Goal: Information Seeking & Learning: Learn about a topic

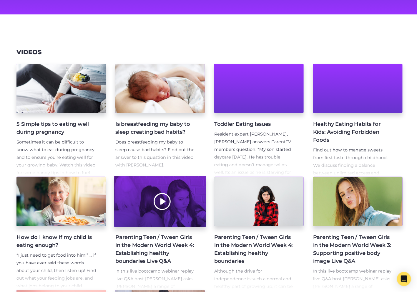
scroll to position [70, 0]
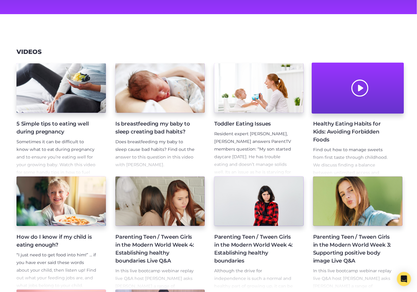
click at [341, 103] on div at bounding box center [358, 88] width 92 height 51
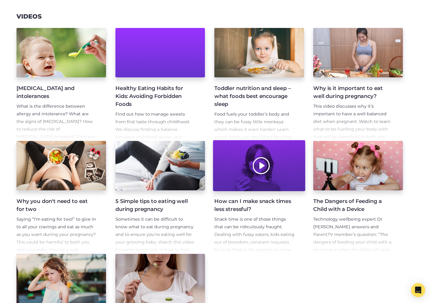
scroll to position [98, 0]
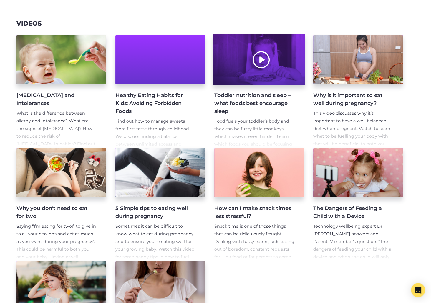
click at [279, 69] on div at bounding box center [259, 59] width 92 height 51
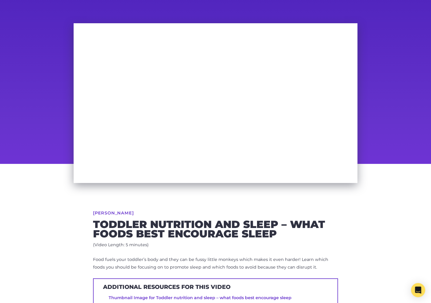
scroll to position [29, 0]
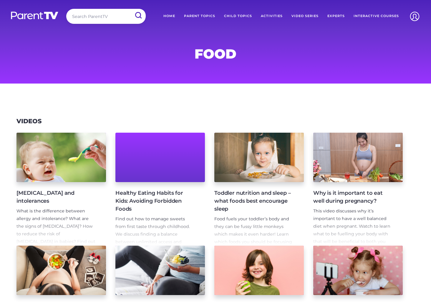
scroll to position [98, 0]
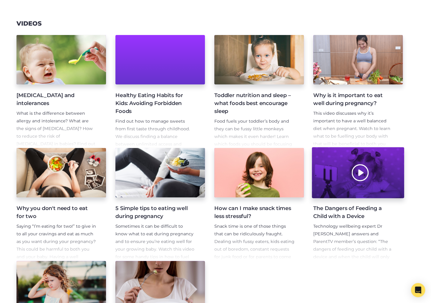
click at [378, 165] on div at bounding box center [358, 173] width 92 height 51
